Goal: Task Accomplishment & Management: Use online tool/utility

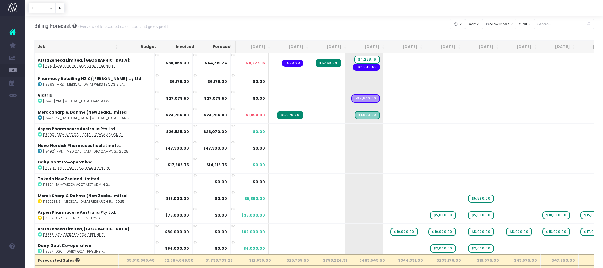
click at [69, 49] on th "Job" at bounding box center [78, 47] width 87 height 12
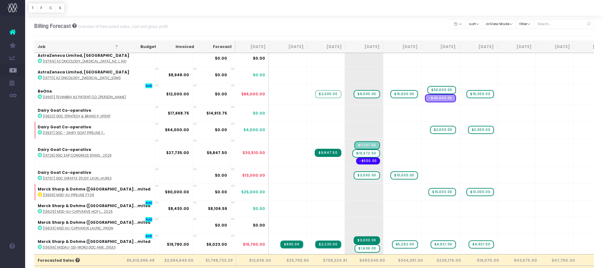
scroll to position [235, 0]
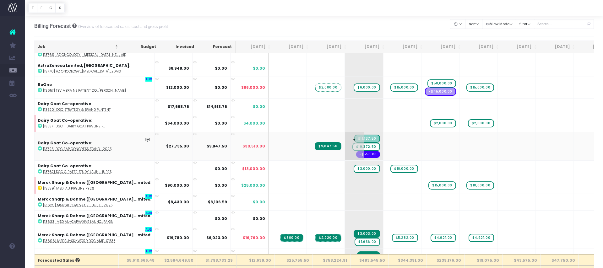
click at [354, 139] on span "$11,137.50" at bounding box center [367, 139] width 26 height 8
click at [352, 148] on span "$19,372.50" at bounding box center [366, 147] width 28 height 8
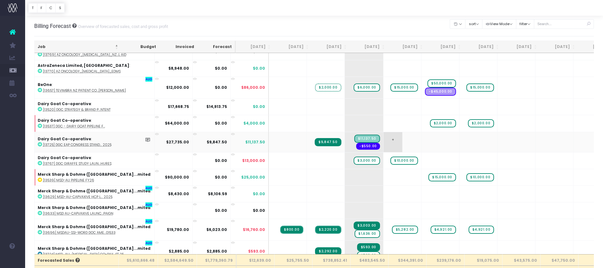
click at [383, 143] on span "+" at bounding box center [392, 142] width 19 height 20
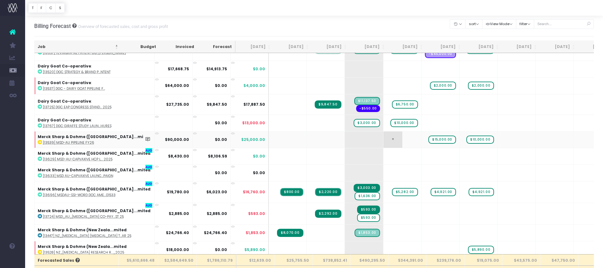
scroll to position [277, 0]
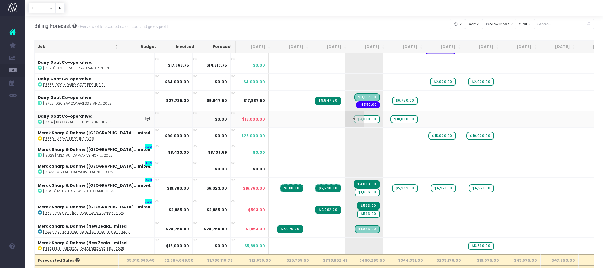
click at [353, 121] on span "$3,000.00" at bounding box center [366, 119] width 26 height 8
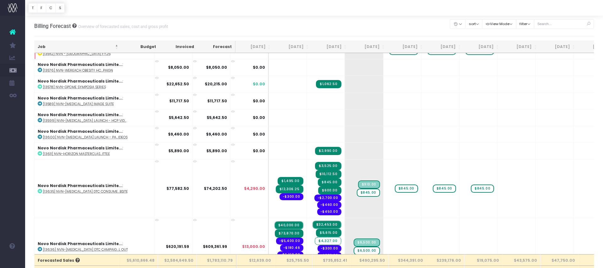
scroll to position [1834, 0]
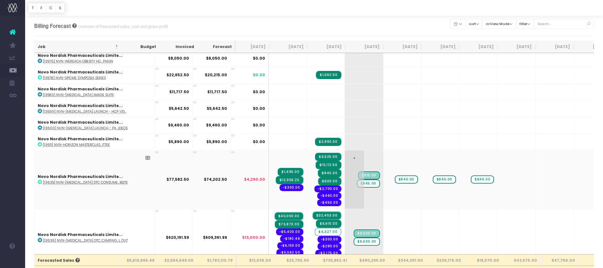
click at [357, 184] on span "$845.00" at bounding box center [368, 184] width 23 height 8
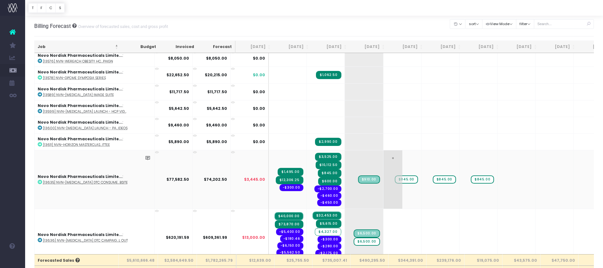
click at [395, 178] on span "$845.00" at bounding box center [406, 179] width 23 height 8
type input "910"
click at [432, 180] on span "$845.00" at bounding box center [443, 179] width 23 height 8
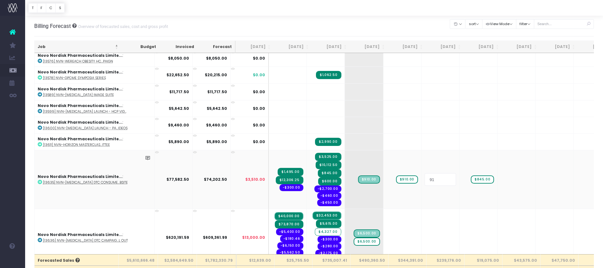
type input "910"
click at [470, 179] on span "$845.00" at bounding box center [481, 179] width 23 height 8
type input "910"
click at [318, 173] on span "$845.00" at bounding box center [329, 173] width 23 height 8
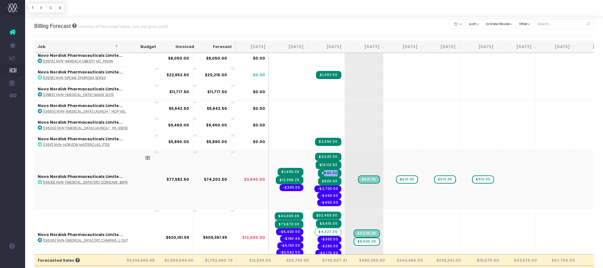
click at [318, 173] on span "$845.00" at bounding box center [329, 173] width 23 height 8
click at [358, 180] on span "$910.00" at bounding box center [369, 179] width 22 height 8
click at [396, 180] on span "$910.00" at bounding box center [407, 179] width 22 height 8
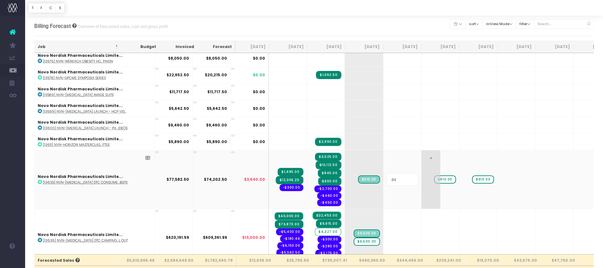
type input "845"
click at [434, 180] on span "$910.00" at bounding box center [445, 179] width 22 height 8
type input "845"
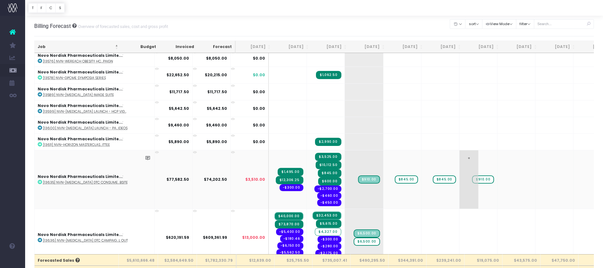
click at [472, 178] on span "$910.00" at bounding box center [483, 179] width 22 height 8
type input "845"
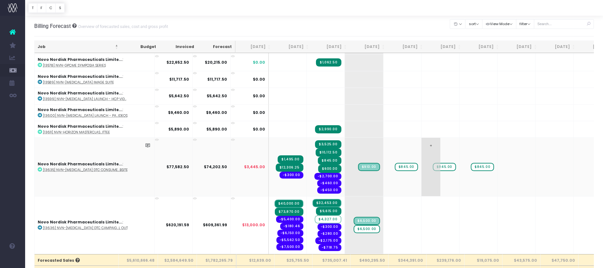
scroll to position [1849, 0]
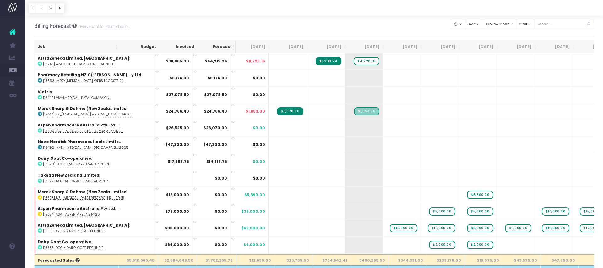
click at [82, 45] on th "Job" at bounding box center [78, 47] width 87 height 12
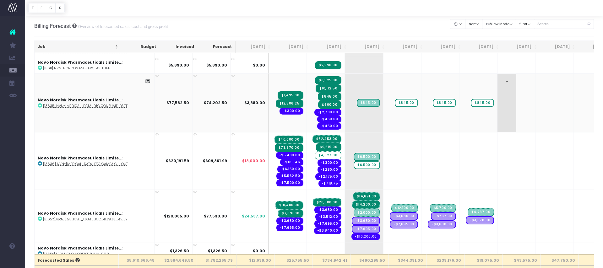
scroll to position [1926, 0]
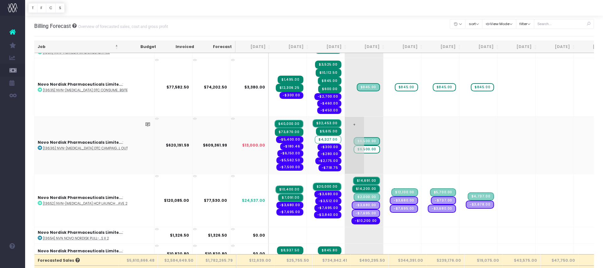
click at [353, 150] on span "$6,500.00" at bounding box center [366, 149] width 26 height 8
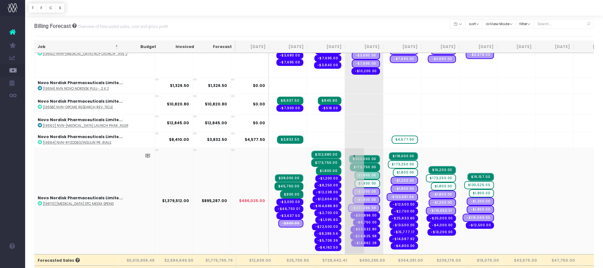
scroll to position [2119, 0]
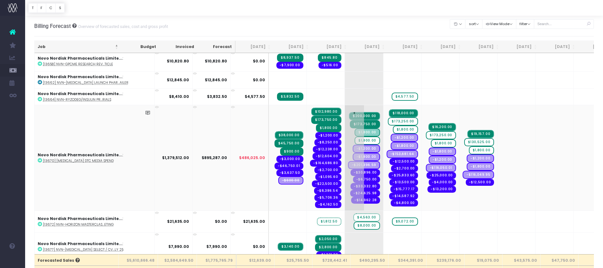
click at [354, 140] on span "$1,800.00" at bounding box center [366, 141] width 25 height 8
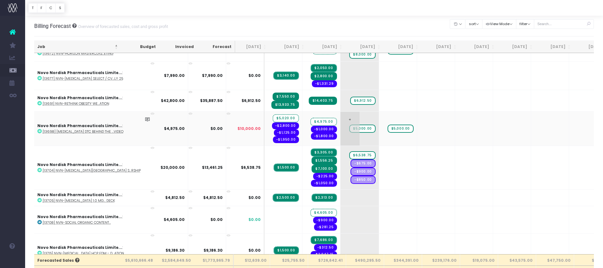
scroll to position [0, 0]
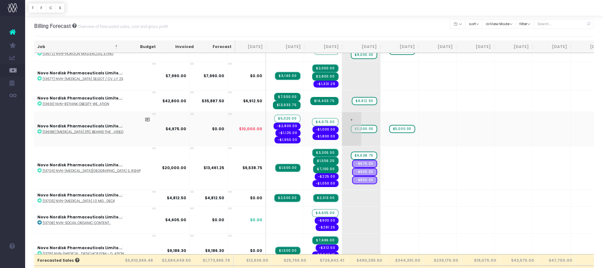
click at [351, 129] on span "$5,000.00" at bounding box center [364, 129] width 26 height 8
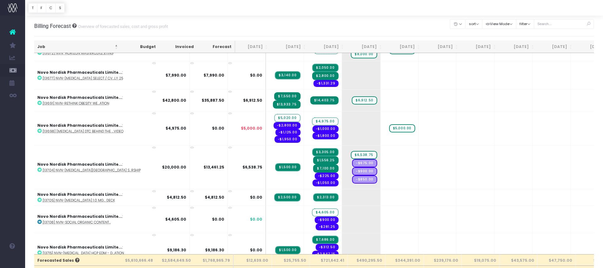
click at [389, 129] on span "$5,000.00" at bounding box center [402, 128] width 26 height 8
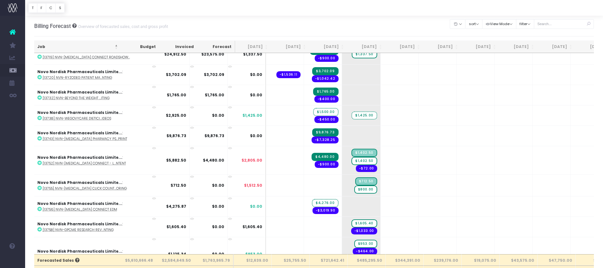
scroll to position [2576, 3]
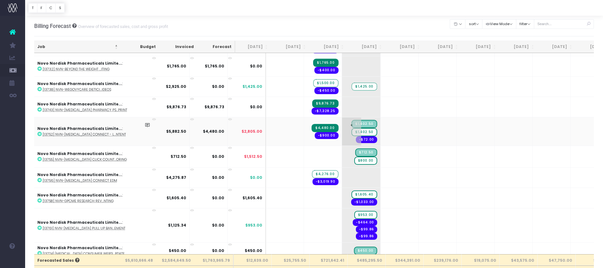
click at [351, 132] on span "$1,402.50" at bounding box center [363, 132] width 25 height 8
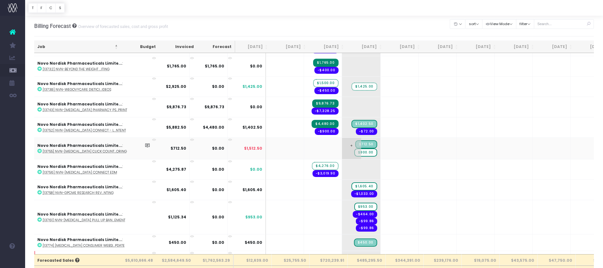
click at [354, 153] on span "$800.00" at bounding box center [365, 152] width 23 height 8
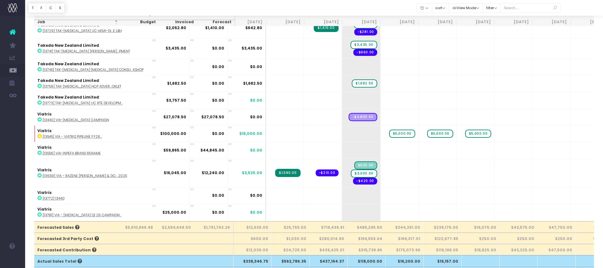
scroll to position [2978, 3]
